Goal: Transaction & Acquisition: Download file/media

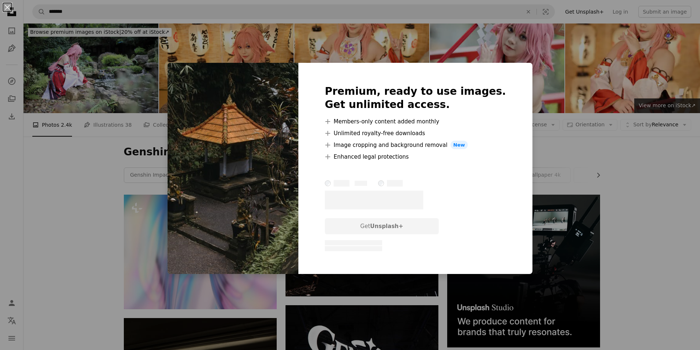
scroll to position [221, 0]
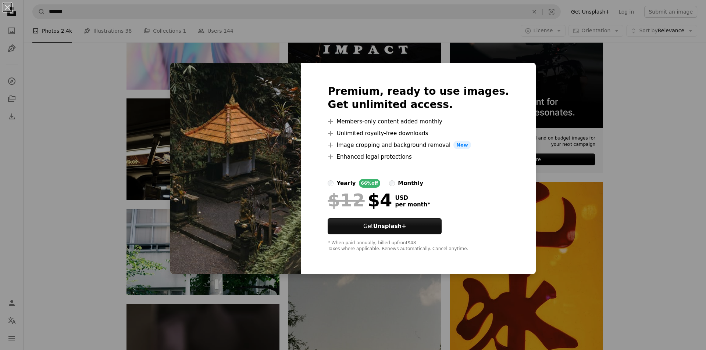
click at [572, 185] on div "An X shape Premium, ready to use images. Get unlimited access. A plus sign Memb…" at bounding box center [353, 175] width 706 height 350
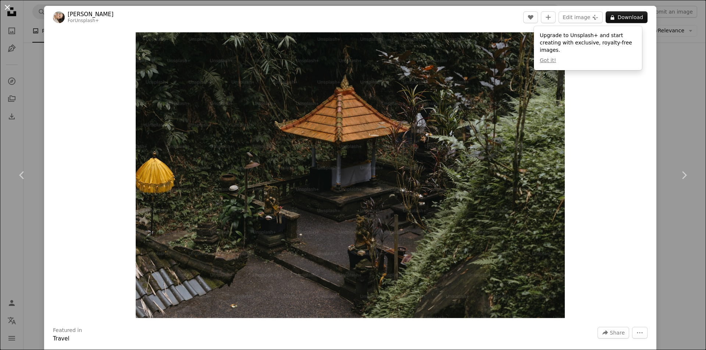
click at [7, 7] on button "An X shape" at bounding box center [7, 7] width 9 height 9
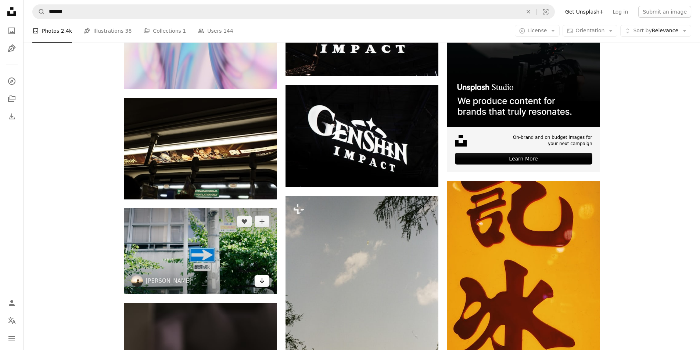
click at [264, 276] on icon "Arrow pointing down" at bounding box center [262, 280] width 6 height 9
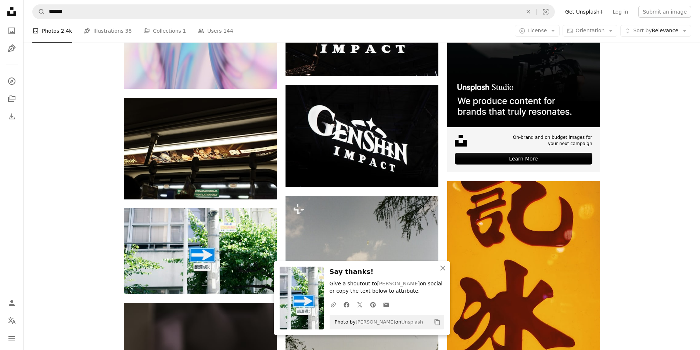
click at [306, 302] on img at bounding box center [302, 298] width 44 height 63
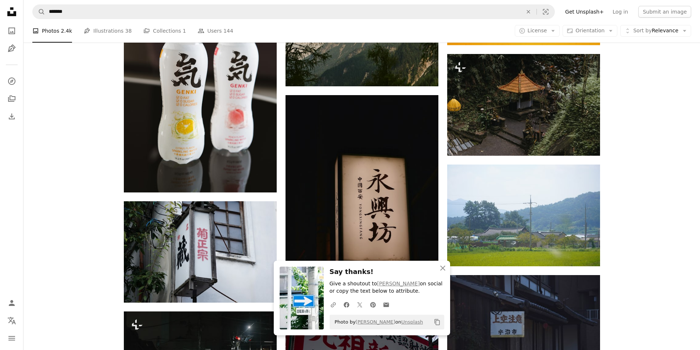
scroll to position [588, 0]
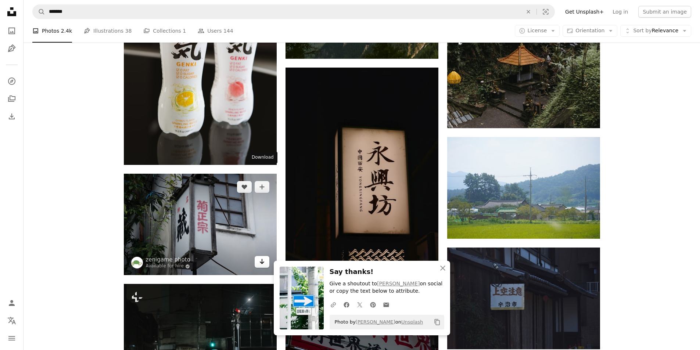
click at [258, 256] on link "Arrow pointing down" at bounding box center [262, 262] width 15 height 12
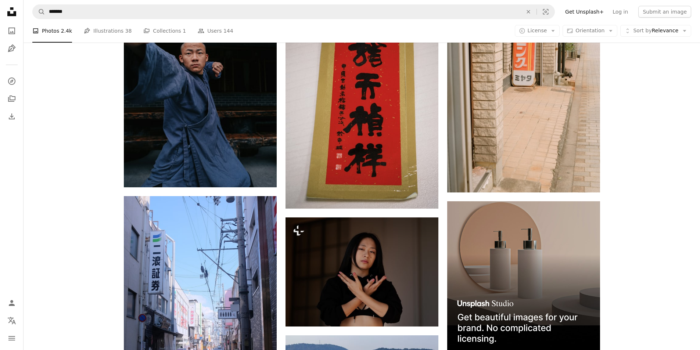
scroll to position [2499, 0]
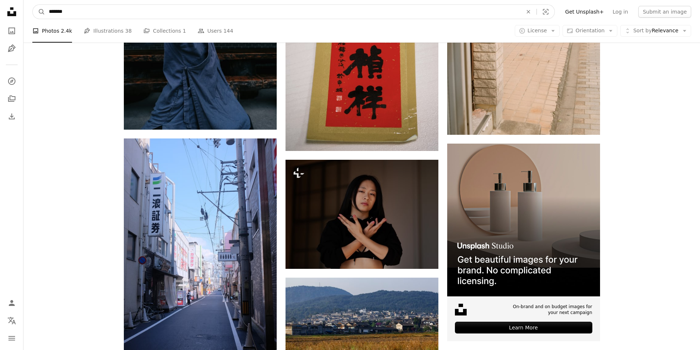
click at [236, 7] on input "*******" at bounding box center [282, 12] width 475 height 14
click at [537, 9] on icon "An X shape" at bounding box center [528, 12] width 16 height 6
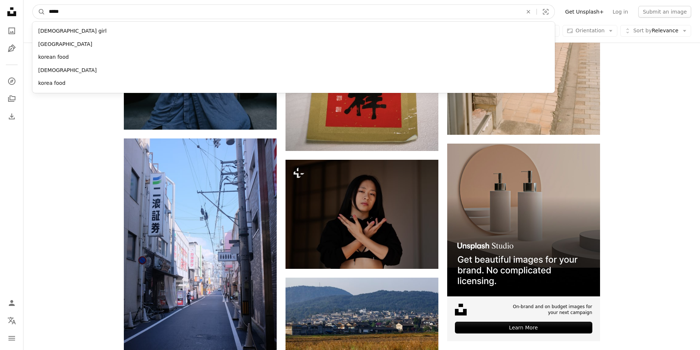
type input "******"
click button "A magnifying glass" at bounding box center [39, 12] width 12 height 14
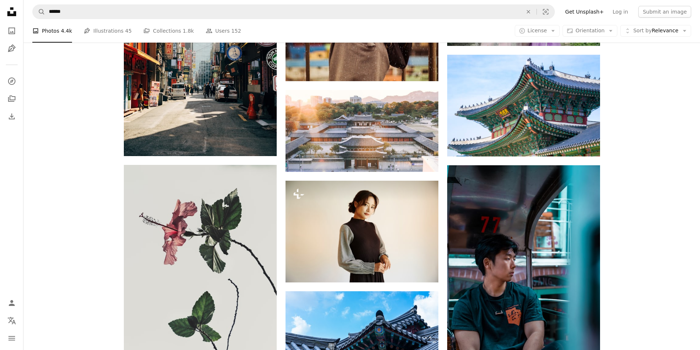
scroll to position [1029, 0]
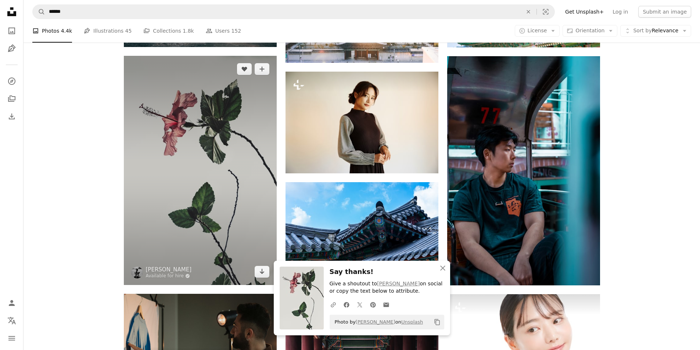
scroll to position [1139, 0]
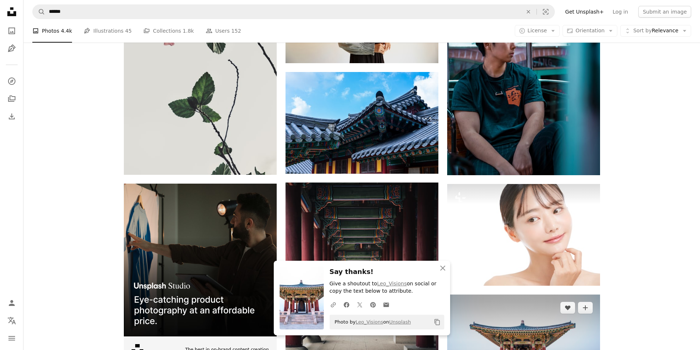
scroll to position [1250, 0]
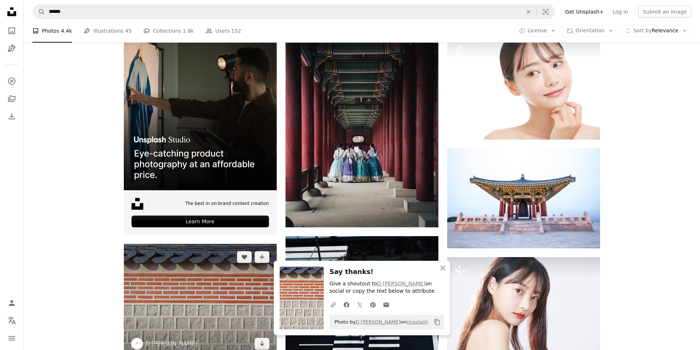
scroll to position [1397, 0]
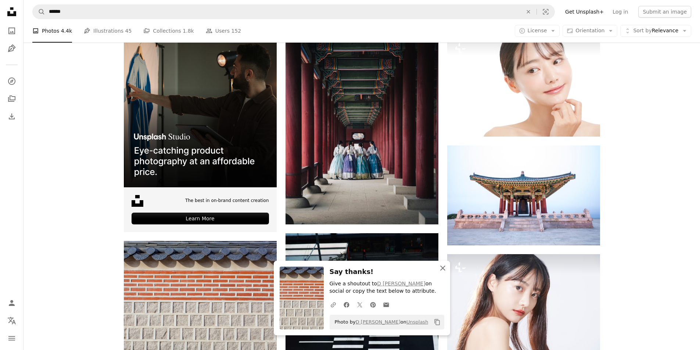
click at [446, 270] on icon "An X shape" at bounding box center [442, 268] width 9 height 9
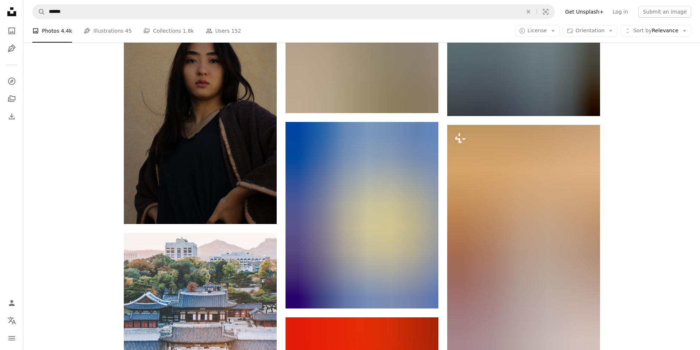
scroll to position [1985, 0]
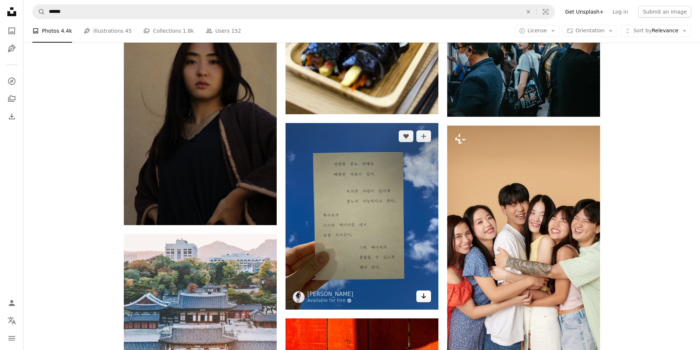
click at [427, 291] on link "Arrow pointing down" at bounding box center [423, 297] width 15 height 12
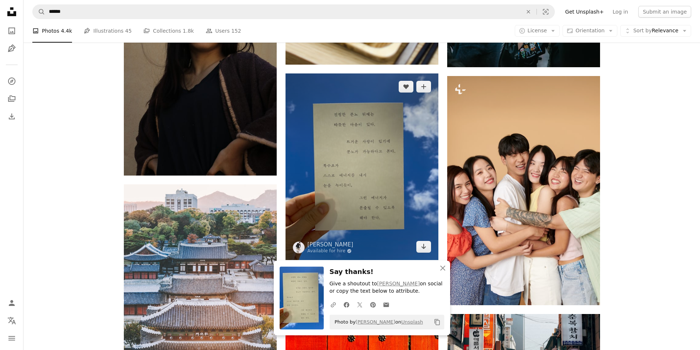
scroll to position [2095, 0]
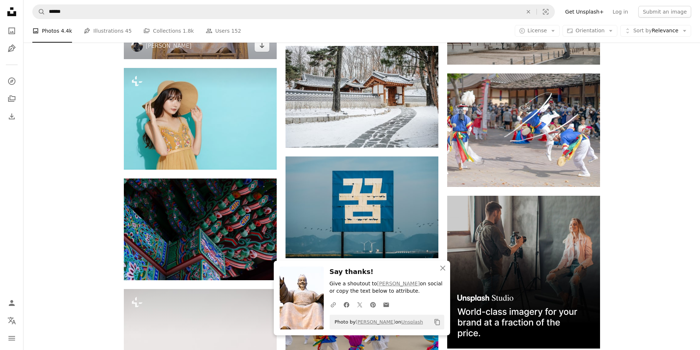
scroll to position [2499, 0]
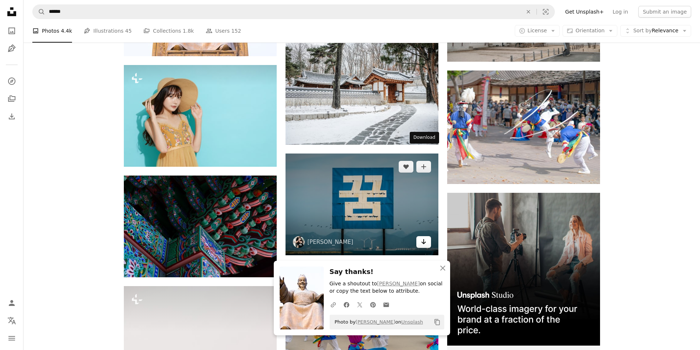
click at [422, 237] on icon "Arrow pointing down" at bounding box center [424, 241] width 6 height 9
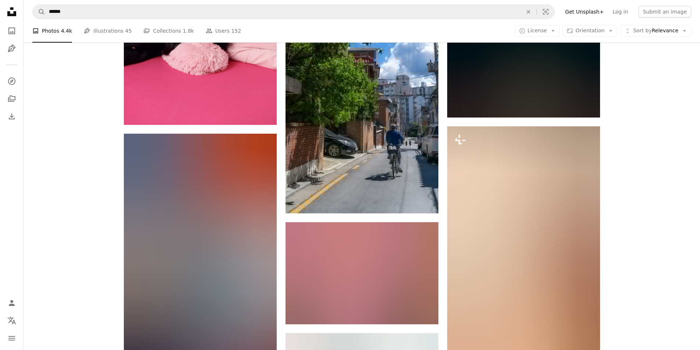
scroll to position [2904, 0]
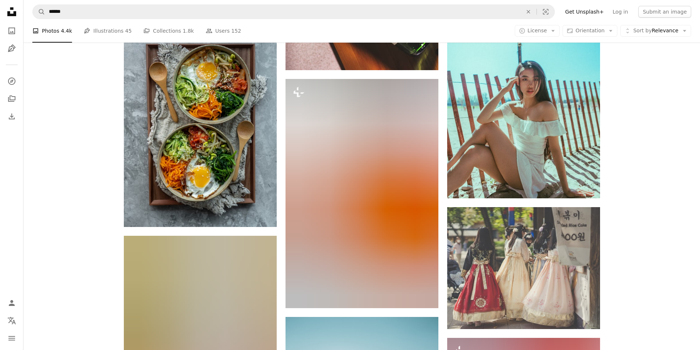
scroll to position [3455, 0]
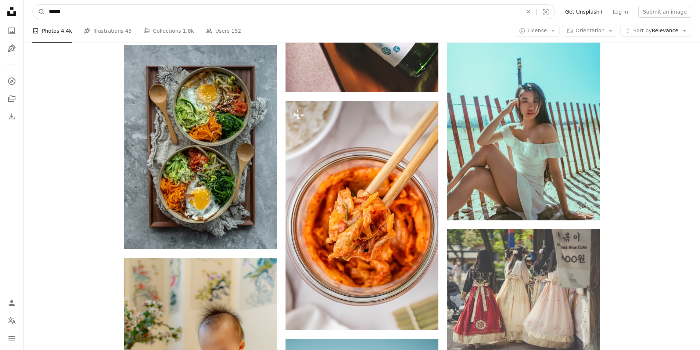
click at [220, 13] on input "******" at bounding box center [282, 12] width 475 height 14
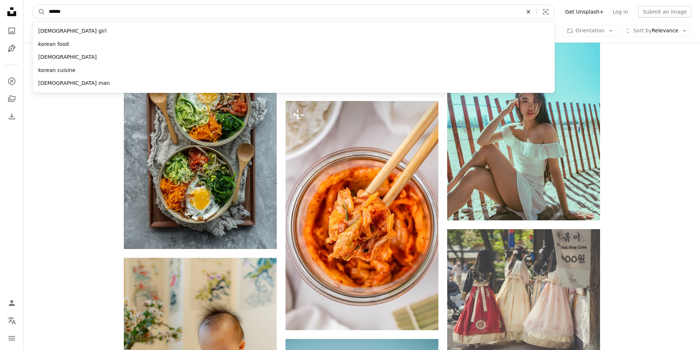
click at [533, 12] on icon "An X shape" at bounding box center [528, 12] width 16 height 6
type input "******"
click button "A magnifying glass" at bounding box center [39, 12] width 12 height 14
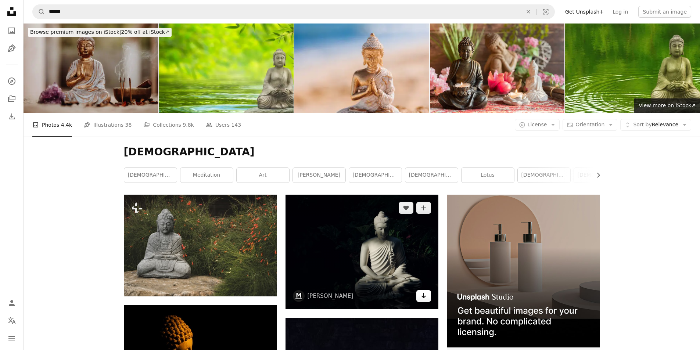
click at [425, 291] on icon "Arrow pointing down" at bounding box center [424, 295] width 6 height 9
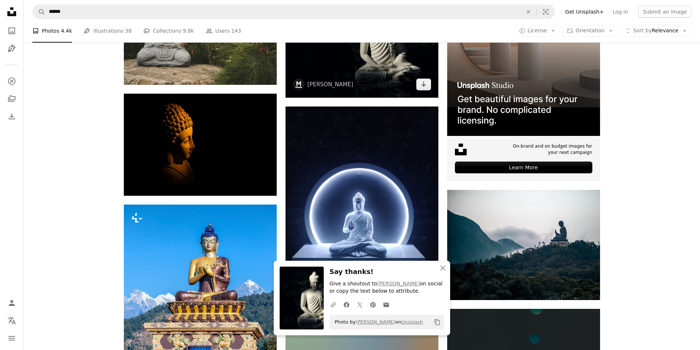
scroll to position [221, 0]
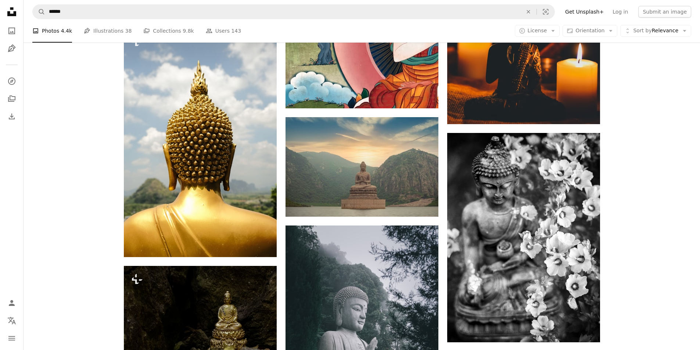
scroll to position [625, 0]
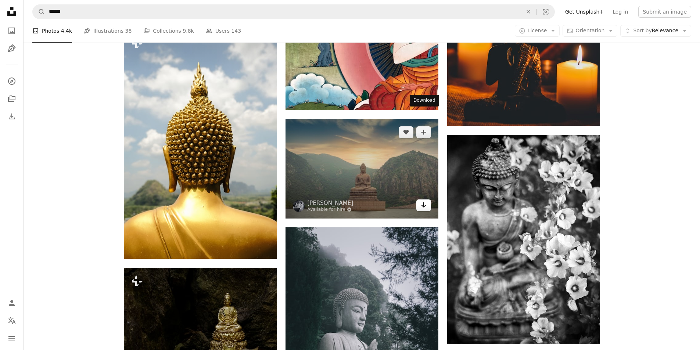
click at [423, 203] on icon "Download" at bounding box center [423, 205] width 5 height 5
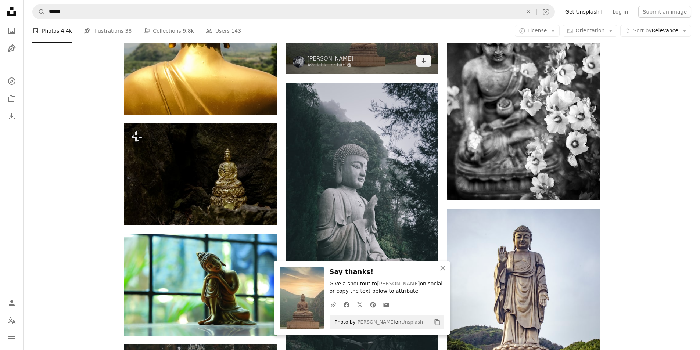
scroll to position [772, 0]
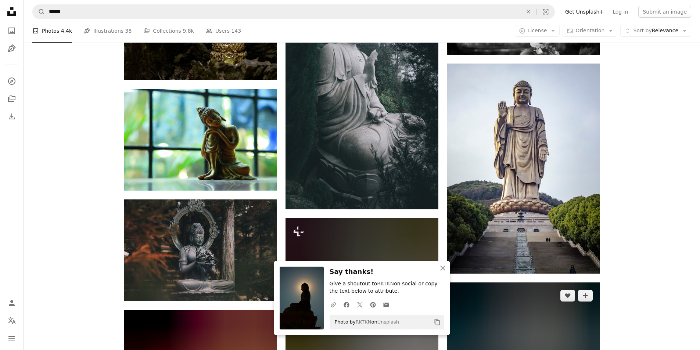
scroll to position [919, 0]
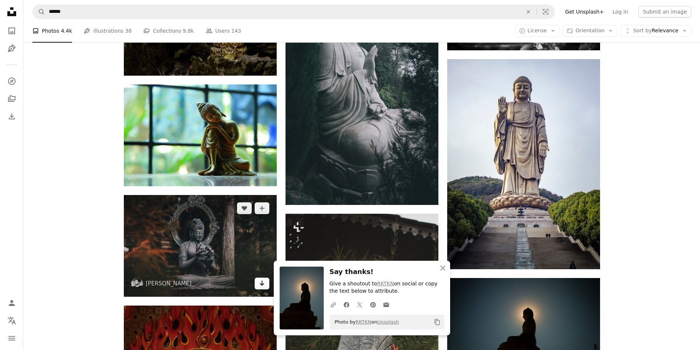
click at [259, 279] on icon "Arrow pointing down" at bounding box center [262, 283] width 6 height 9
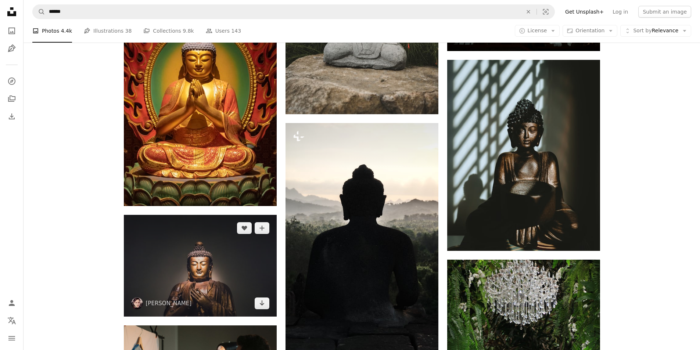
scroll to position [1250, 0]
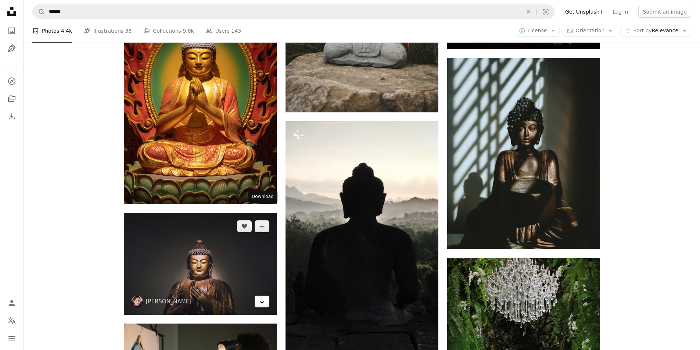
click at [262, 297] on icon "Arrow pointing down" at bounding box center [262, 301] width 6 height 9
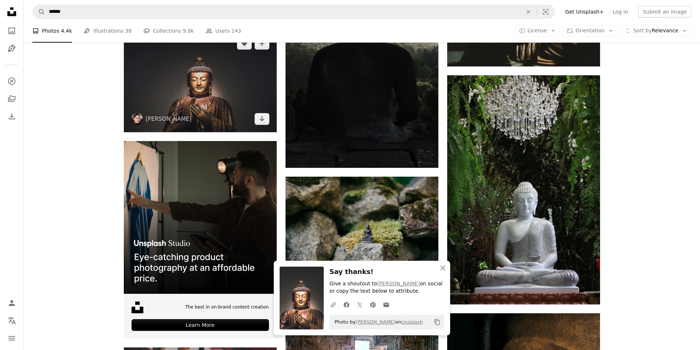
scroll to position [1433, 0]
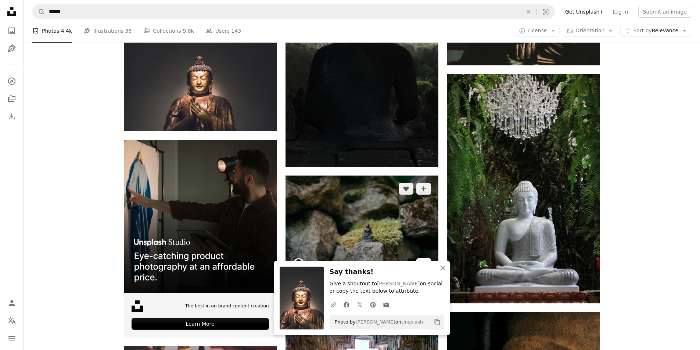
click at [426, 258] on link "Arrow pointing down" at bounding box center [423, 264] width 15 height 12
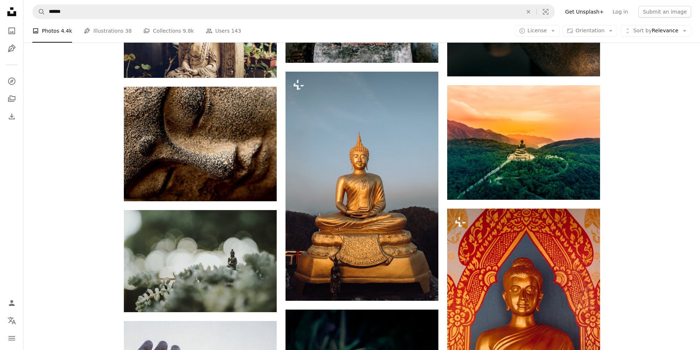
scroll to position [1985, 0]
